Goal: Check status: Check status

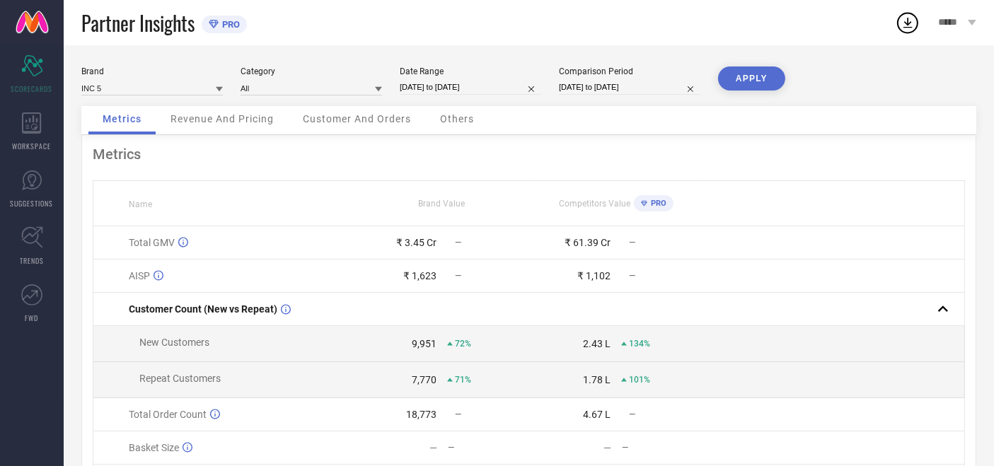
select select "8"
select select "2025"
select select "9"
select select "2025"
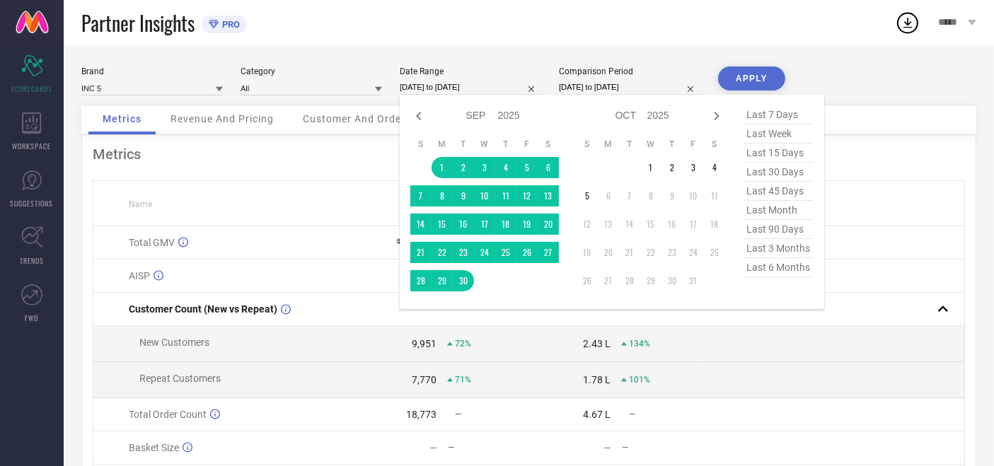
click at [430, 90] on input "[DATE] to [DATE]" at bounding box center [471, 87] width 142 height 15
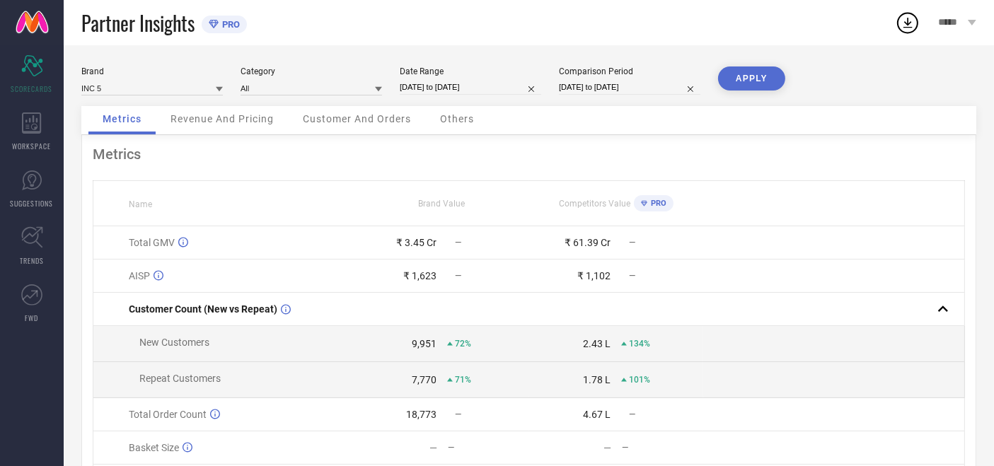
click at [365, 161] on div "Metrics" at bounding box center [529, 154] width 872 height 17
click at [36, 129] on icon at bounding box center [31, 123] width 19 height 21
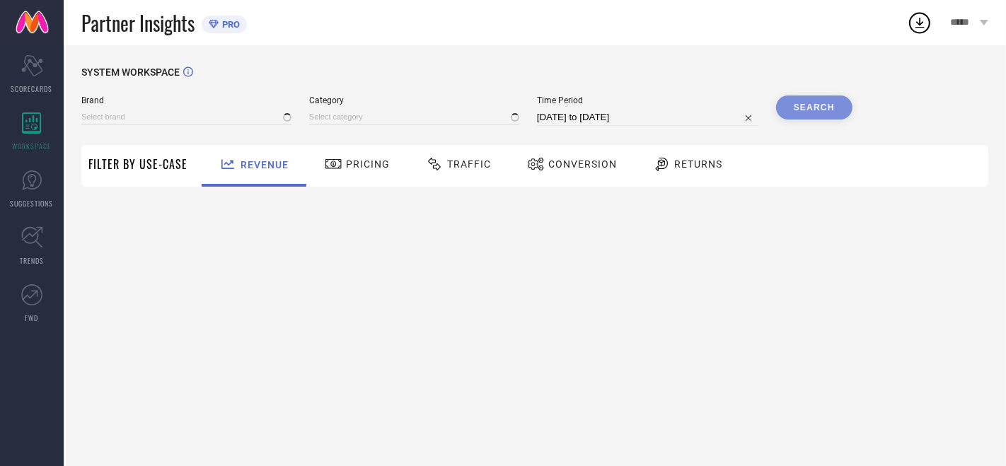
type input "ATESBER"
type input "All"
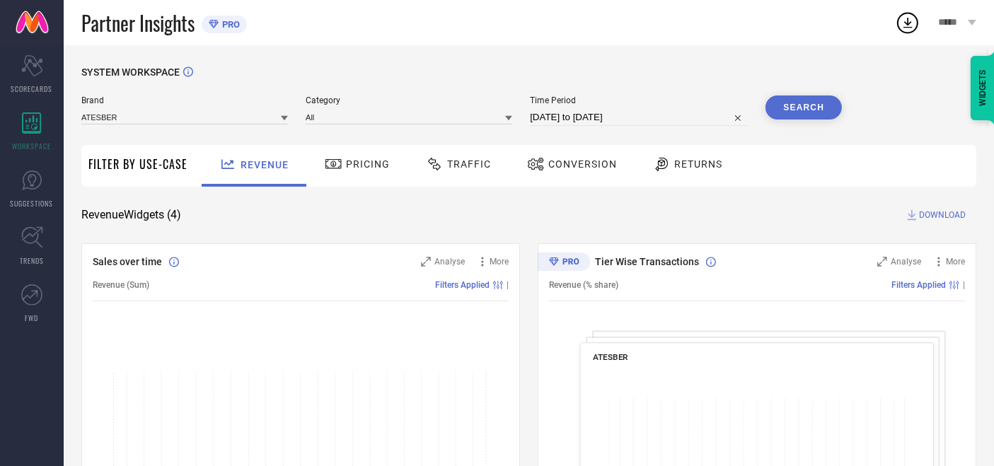
select select "8"
select select "2025"
select select "9"
select select "2025"
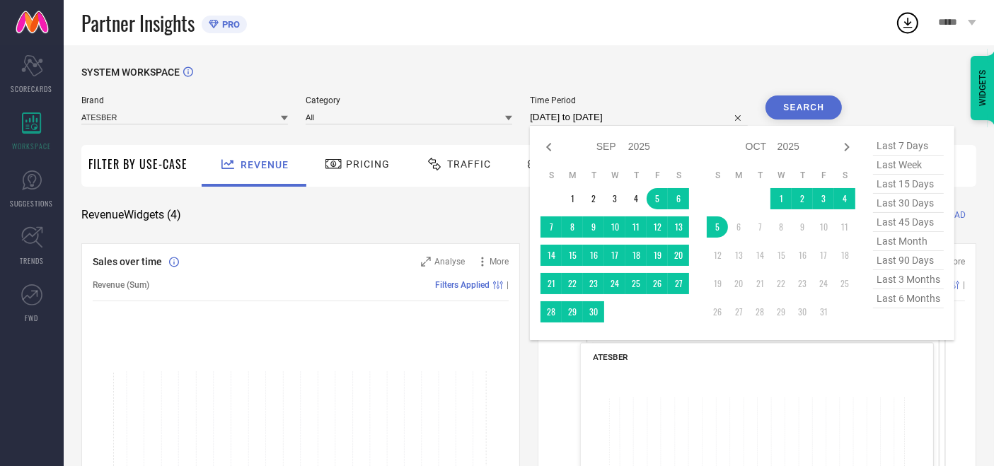
click at [562, 120] on input "[DATE] to [DATE]" at bounding box center [639, 117] width 218 height 17
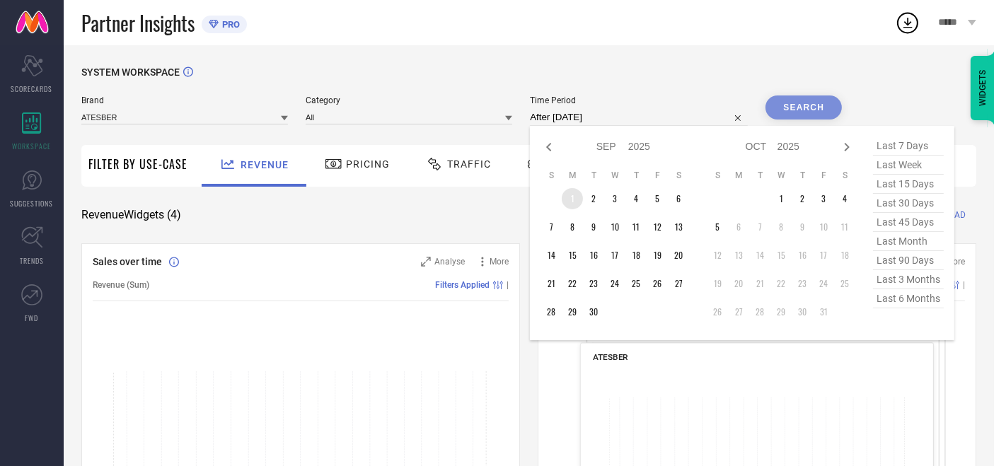
click at [574, 197] on td "1" at bounding box center [572, 198] width 21 height 21
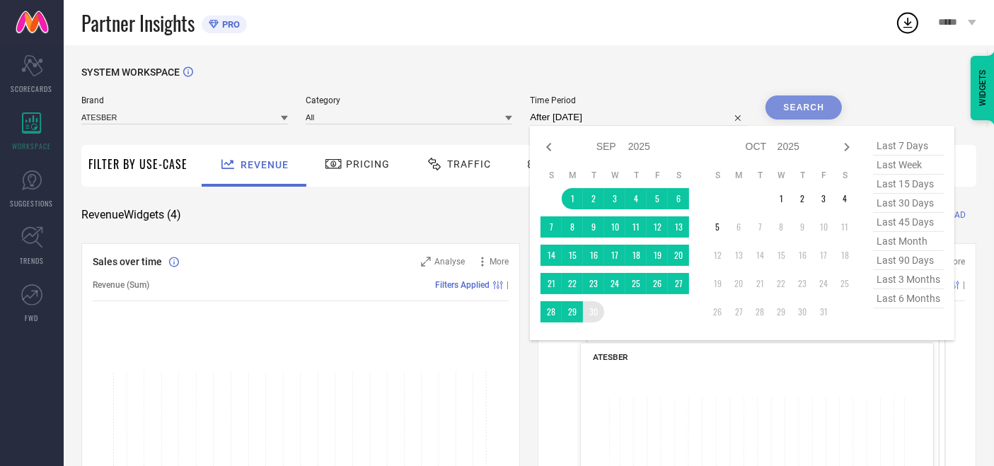
type input "[DATE] to [DATE]"
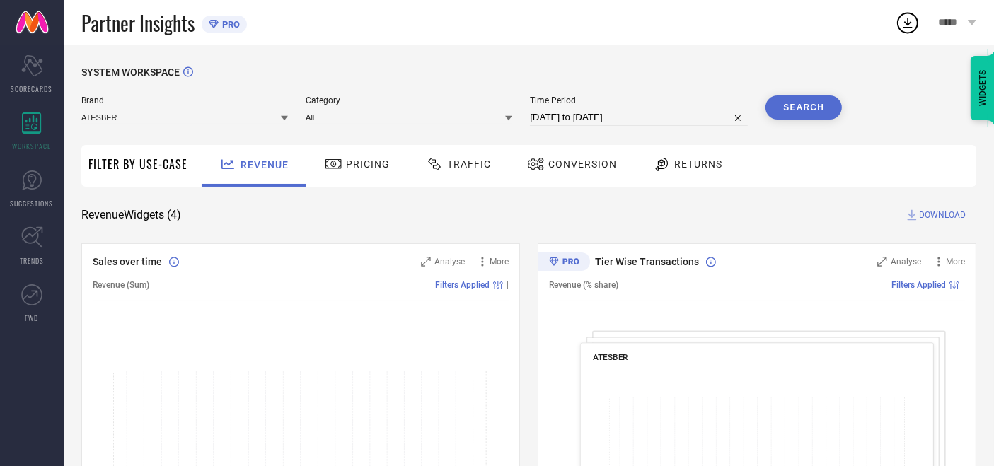
click at [805, 118] on button "Search" at bounding box center [804, 108] width 76 height 24
click at [461, 163] on span "Traffic" at bounding box center [469, 164] width 44 height 11
